Goal: Understand process/instructions

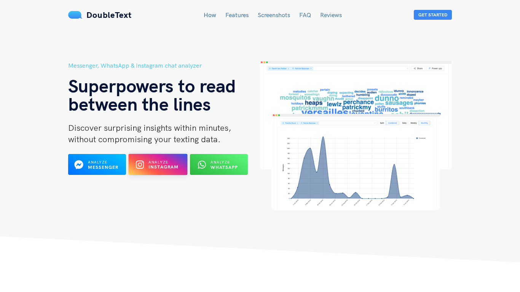
click at [155, 168] on b "Instagram" at bounding box center [163, 167] width 30 height 6
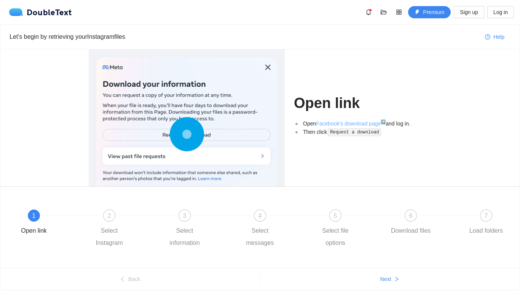
click at [356, 123] on link "Facebook's download page ↗" at bounding box center [351, 124] width 70 height 6
click at [338, 125] on link "Facebook's download page ↗" at bounding box center [351, 124] width 70 height 6
click at [489, 36] on icon "question-circle" at bounding box center [487, 36] width 5 height 5
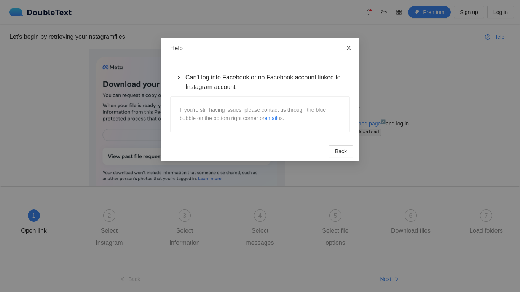
click at [353, 53] on span "Close" at bounding box center [348, 48] width 21 height 21
